Goal: Task Accomplishment & Management: Manage account settings

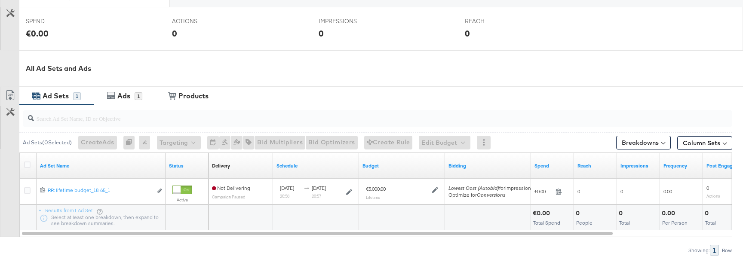
scroll to position [342, 0]
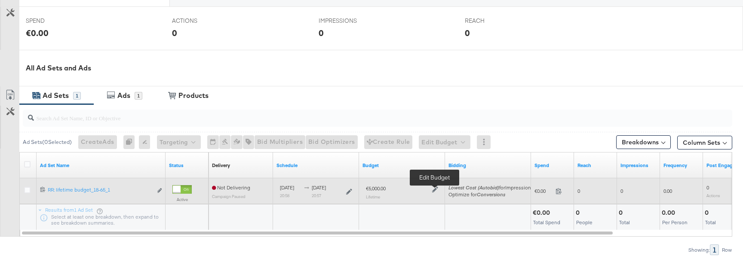
click at [433, 188] on icon at bounding box center [435, 190] width 6 height 6
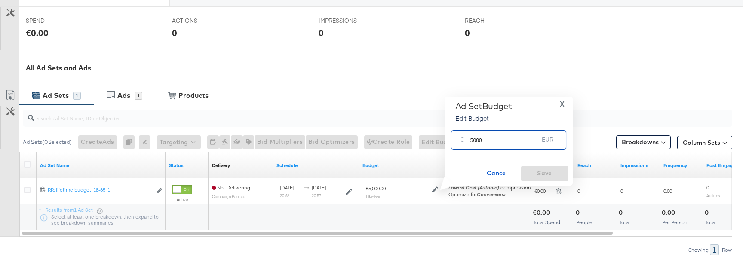
drag, startPoint x: 470, startPoint y: 140, endPoint x: 512, endPoint y: 140, distance: 42.2
click at [512, 140] on input "5000" at bounding box center [505, 136] width 68 height 18
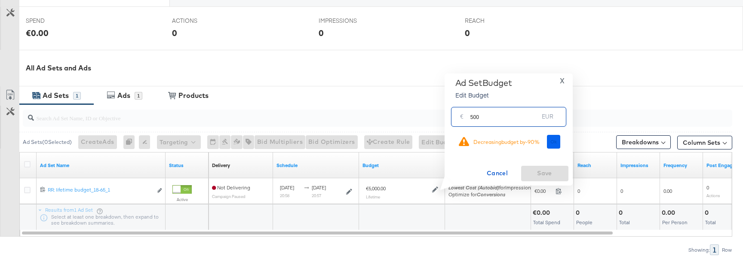
type input "500"
click at [554, 140] on span "Ok" at bounding box center [554, 142] width 7 height 6
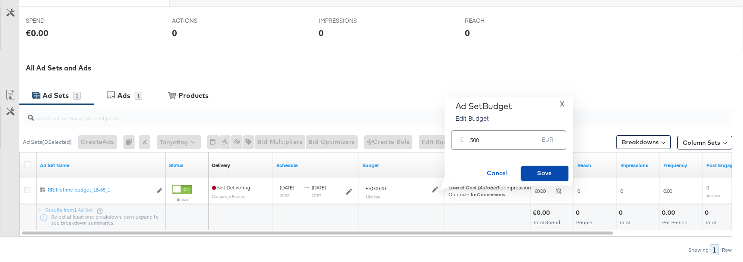
click at [540, 168] on button "Save" at bounding box center [544, 173] width 47 height 15
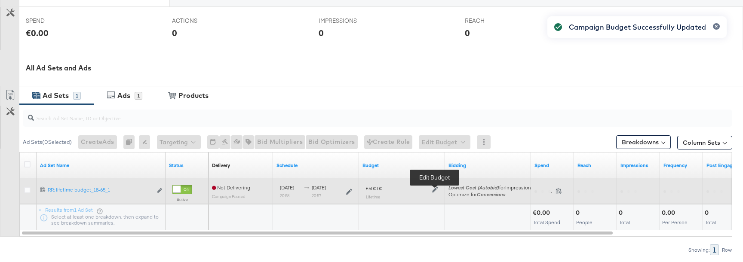
click at [437, 188] on icon at bounding box center [435, 190] width 6 height 6
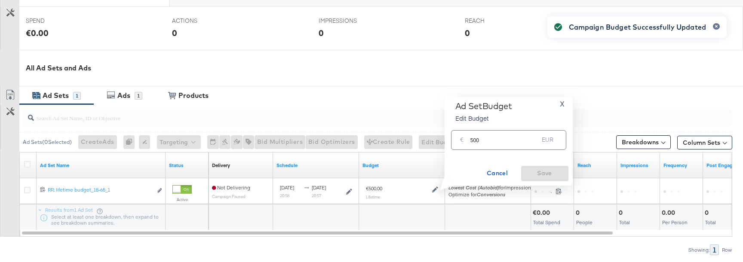
click at [481, 139] on input "500" at bounding box center [505, 136] width 68 height 18
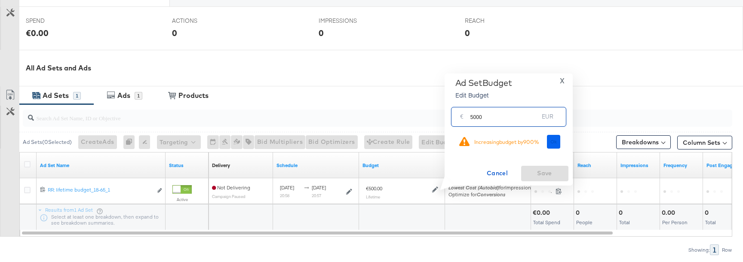
type input "5000"
click at [557, 141] on button "Ok" at bounding box center [554, 142] width 14 height 14
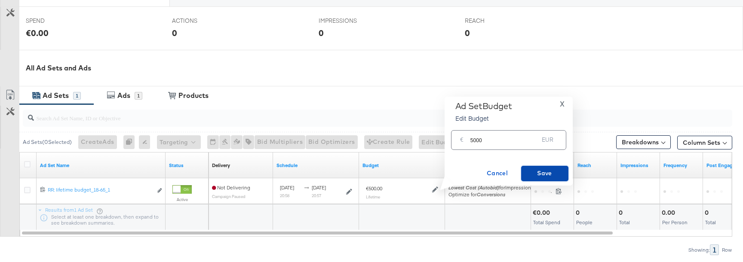
click at [546, 170] on span "Save" at bounding box center [545, 173] width 40 height 11
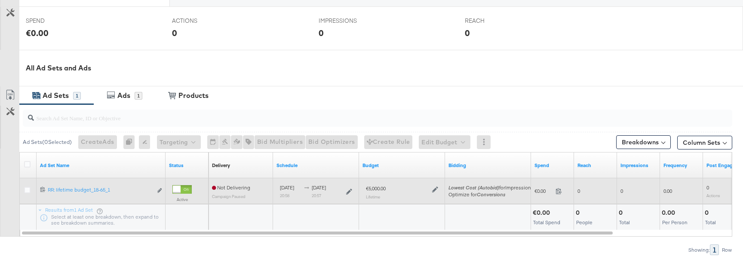
click at [437, 195] on div "€5,000.00 Lifetime" at bounding box center [402, 192] width 72 height 14
click at [437, 190] on icon at bounding box center [435, 190] width 6 height 6
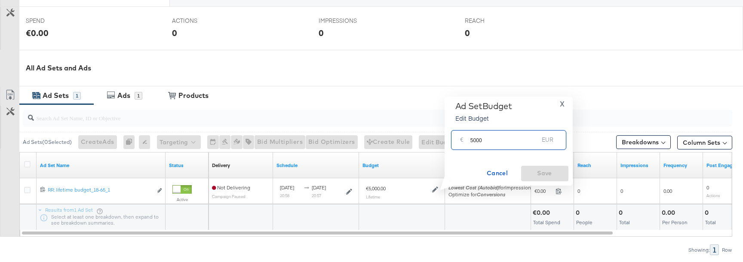
click at [489, 139] on input "5000" at bounding box center [505, 136] width 68 height 18
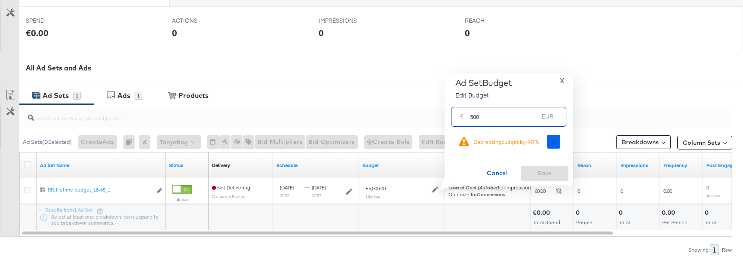
type input "500"
click at [555, 148] on button "Ok" at bounding box center [554, 142] width 14 height 14
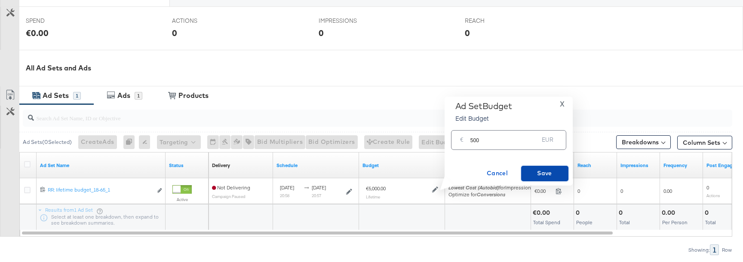
click at [549, 170] on span "Save" at bounding box center [545, 173] width 40 height 11
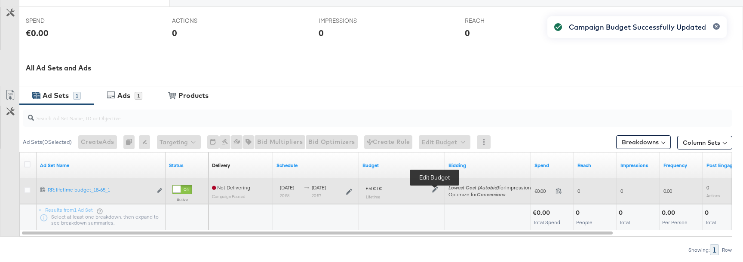
click at [435, 187] on icon at bounding box center [435, 190] width 6 height 6
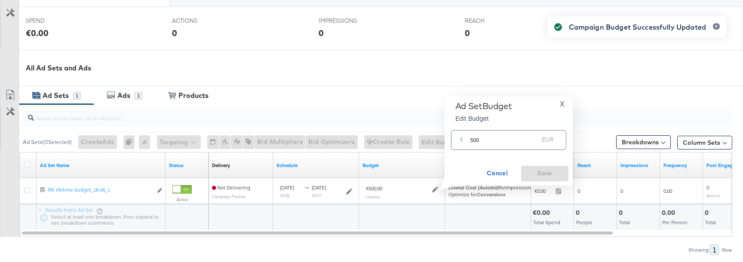
click at [496, 142] on input "500" at bounding box center [505, 136] width 68 height 18
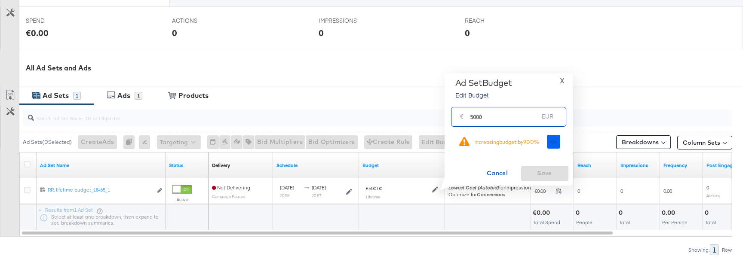
type input "5000"
click at [554, 143] on span "Ok" at bounding box center [554, 142] width 7 height 6
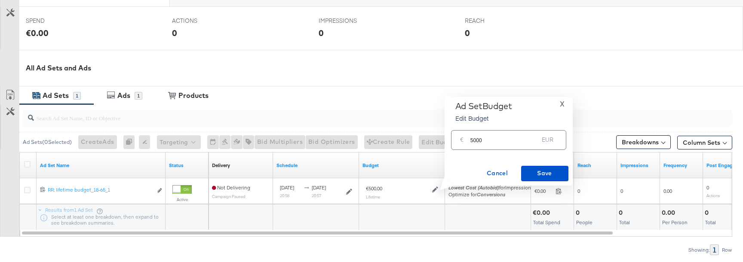
click at [545, 185] on div "Ad Set Budget Edit Budget X € 5000 EUR Cancel Save" at bounding box center [509, 141] width 128 height 89
click at [545, 175] on span "Save" at bounding box center [545, 173] width 40 height 11
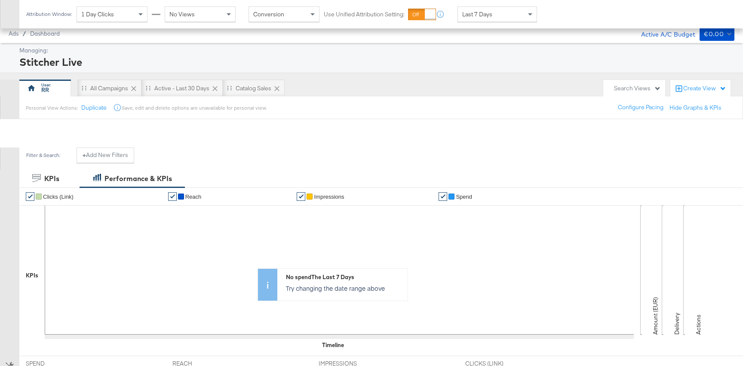
scroll to position [235, 0]
